Goal: Task Accomplishment & Management: Complete application form

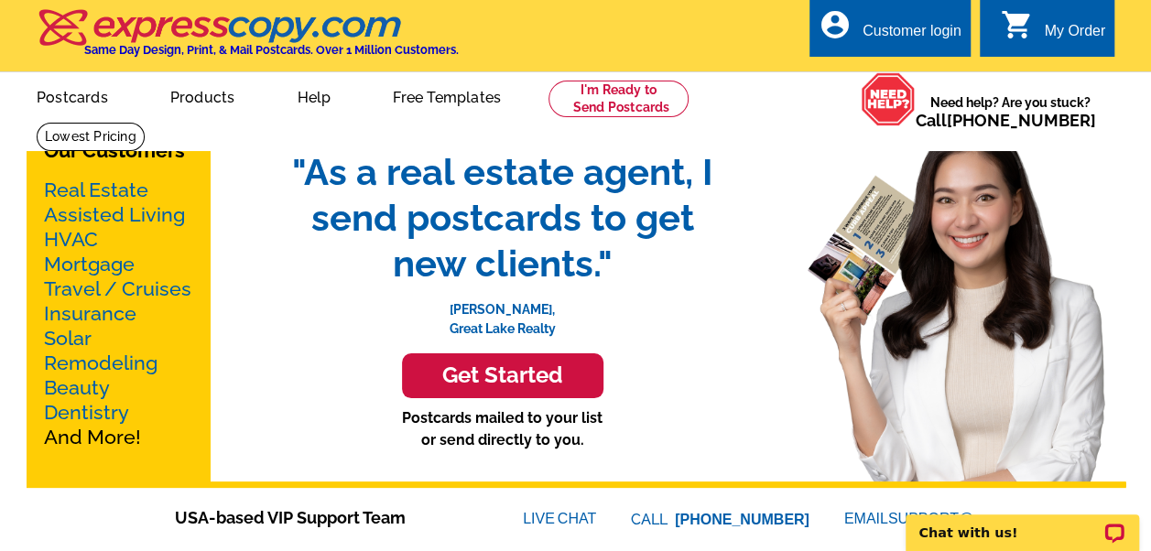
click at [126, 188] on link "Real Estate" at bounding box center [96, 190] width 104 height 23
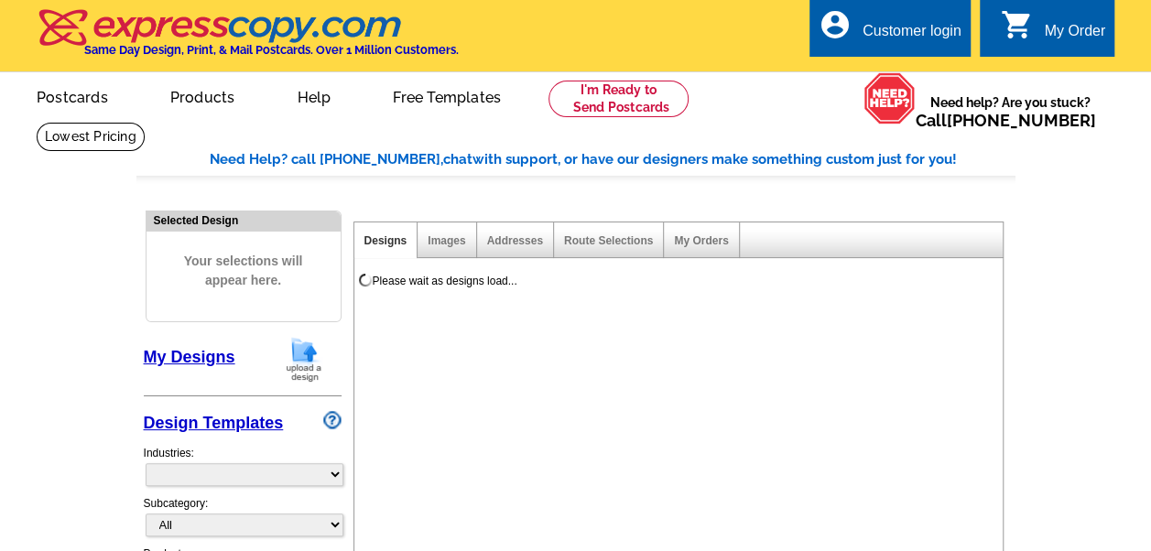
select select "785"
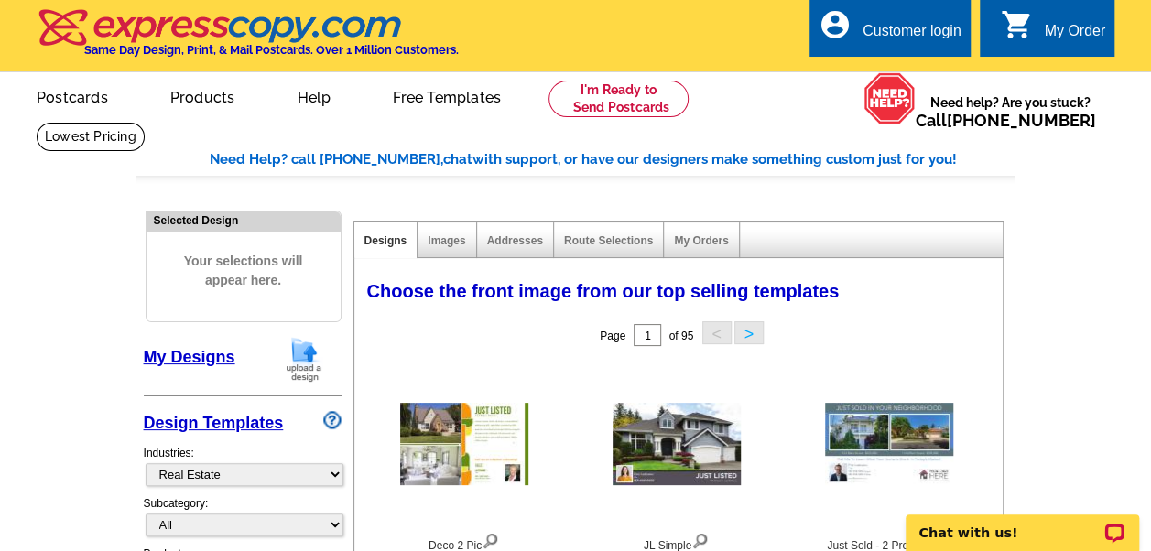
click at [925, 27] on div "Customer login" at bounding box center [911, 36] width 99 height 26
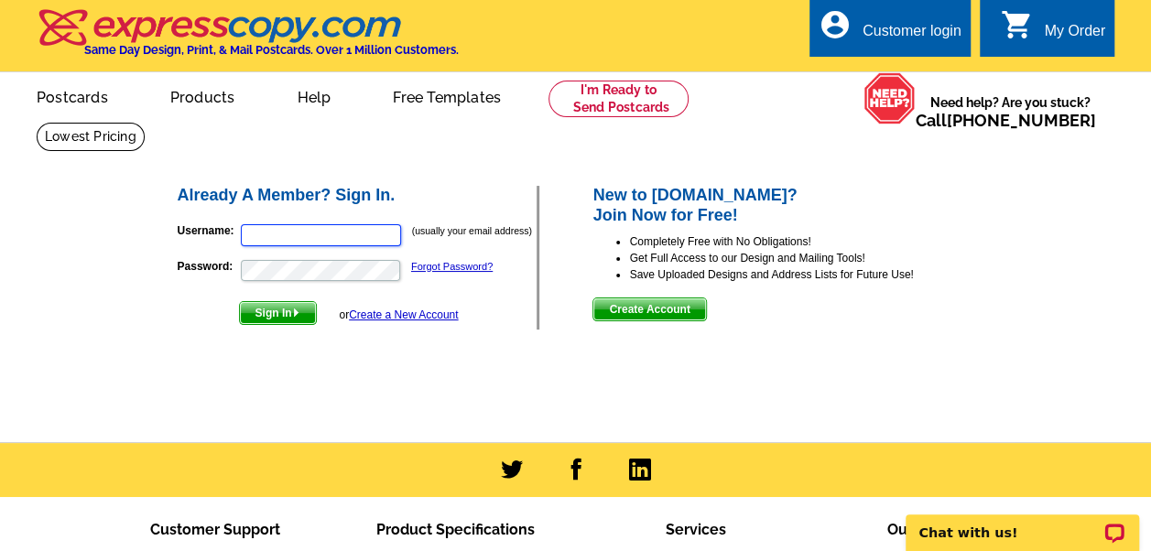
click at [315, 237] on input "Username:" at bounding box center [321, 235] width 160 height 22
type input "tadbarber@remax.net"
click at [369, 317] on link "Create a New Account" at bounding box center [403, 314] width 109 height 13
